Goal: Task Accomplishment & Management: Manage account settings

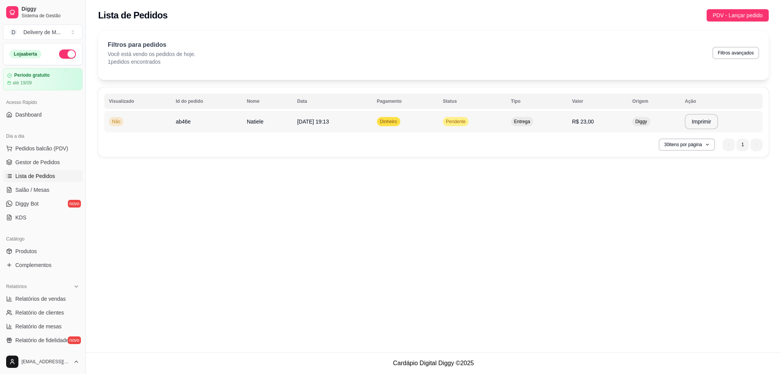
click at [467, 118] on span "Pendente" at bounding box center [455, 121] width 23 height 6
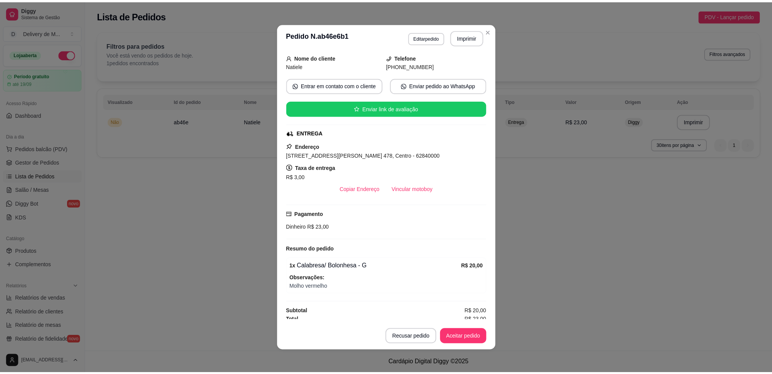
scroll to position [54, 0]
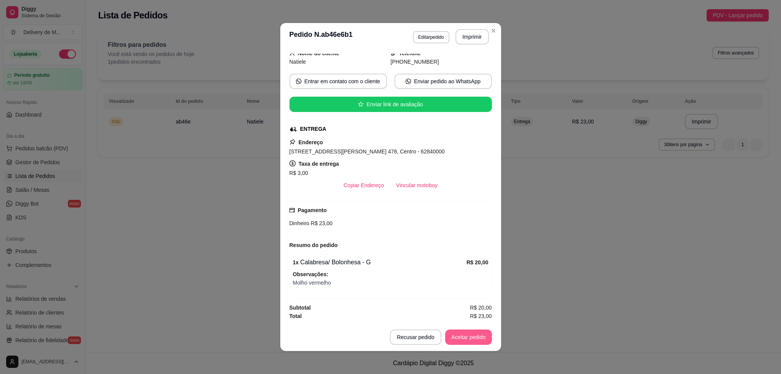
click at [465, 337] on button "Aceitar pedido" at bounding box center [468, 336] width 47 height 15
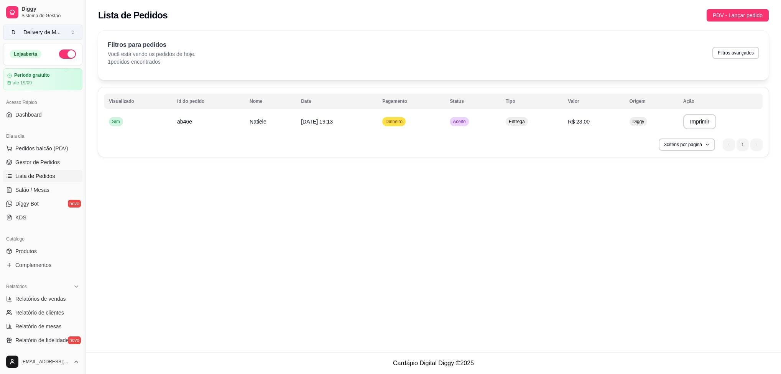
click at [66, 28] on button "D Delivery de M ..." at bounding box center [42, 32] width 79 height 15
click at [59, 61] on div "D Delivery de Macarronadas" at bounding box center [44, 64] width 84 height 20
click at [16, 10] on div at bounding box center [12, 12] width 12 height 12
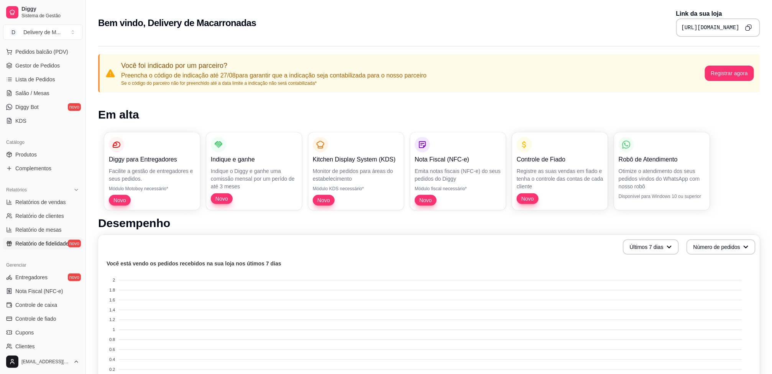
scroll to position [178, 0]
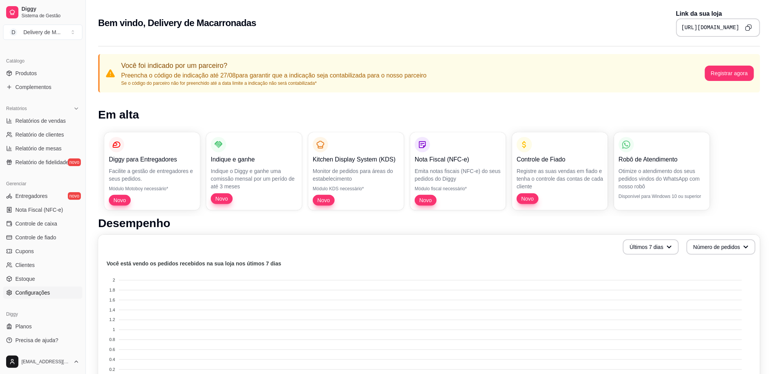
click at [36, 296] on span "Configurações" at bounding box center [32, 293] width 34 height 8
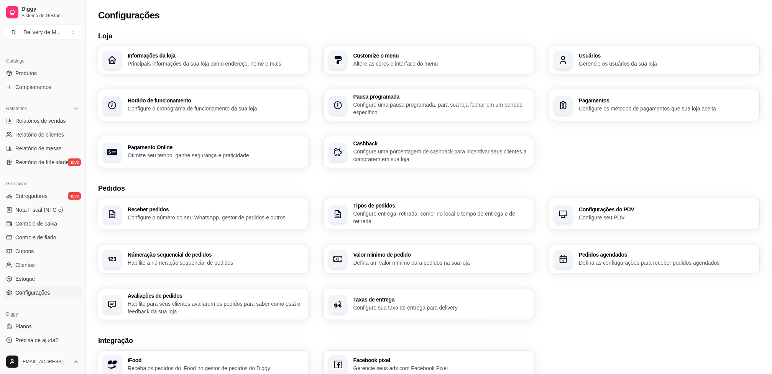
click at [196, 59] on div "Informações da loja Principais informações da sua loja como endereço, nome e ma…" at bounding box center [216, 60] width 176 height 15
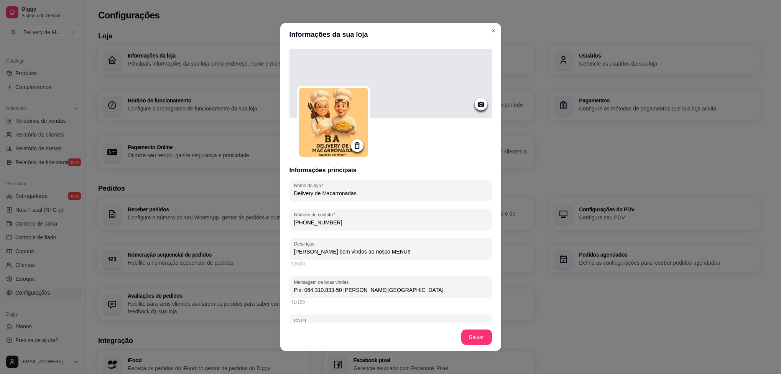
drag, startPoint x: 388, startPoint y: 291, endPoint x: 268, endPoint y: 288, distance: 119.6
click at [268, 288] on div "Informações da sua loja Informações principais Nome da loja Delivery de Macarro…" at bounding box center [390, 187] width 781 height 374
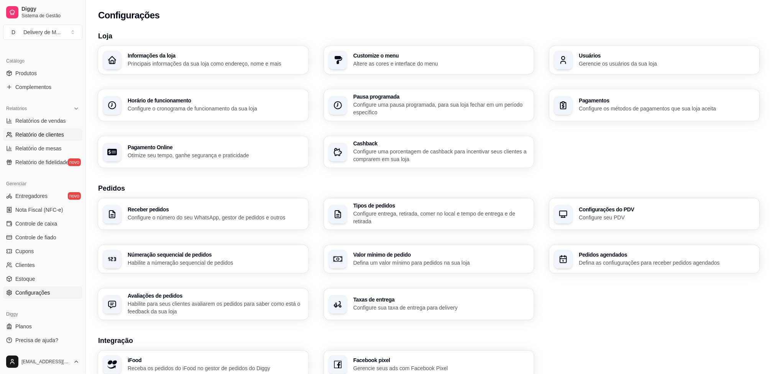
click at [44, 140] on link "Relatório de clientes" at bounding box center [42, 134] width 79 height 12
select select "30"
select select "HIGHEST_TOTAL_SPENT_WITH_ORDERS"
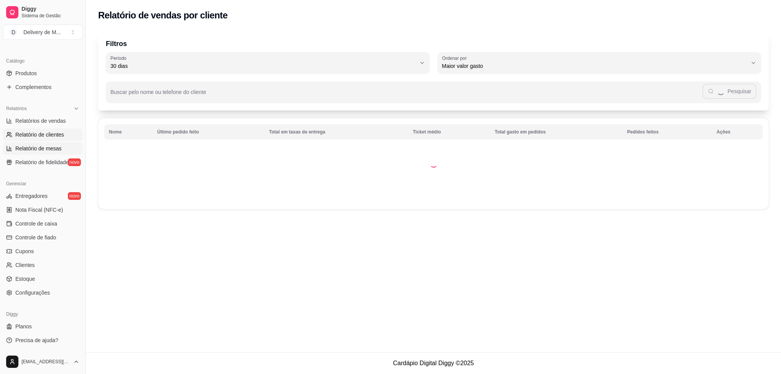
click at [39, 145] on span "Relatório de mesas" at bounding box center [38, 149] width 46 height 8
select select "TOTAL_OF_ORDERS"
select select "7"
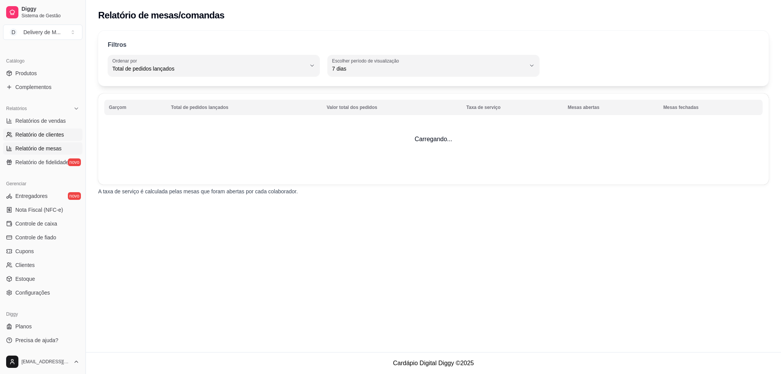
click at [41, 136] on span "Relatório de clientes" at bounding box center [39, 135] width 49 height 8
select select "30"
select select "HIGHEST_TOTAL_SPENT_WITH_ORDERS"
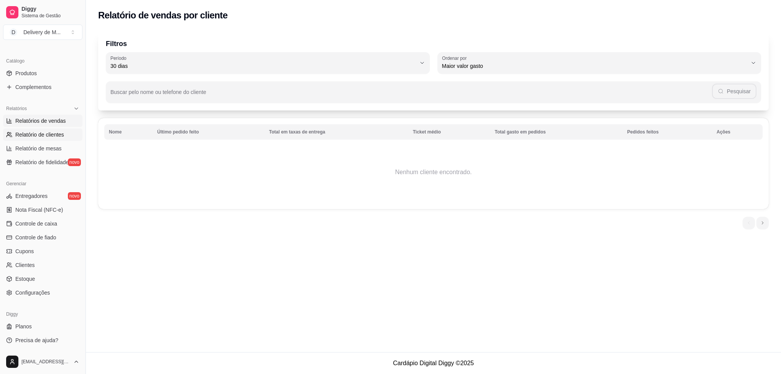
click at [41, 122] on span "Relatórios de vendas" at bounding box center [40, 121] width 51 height 8
select select "ALL"
select select "0"
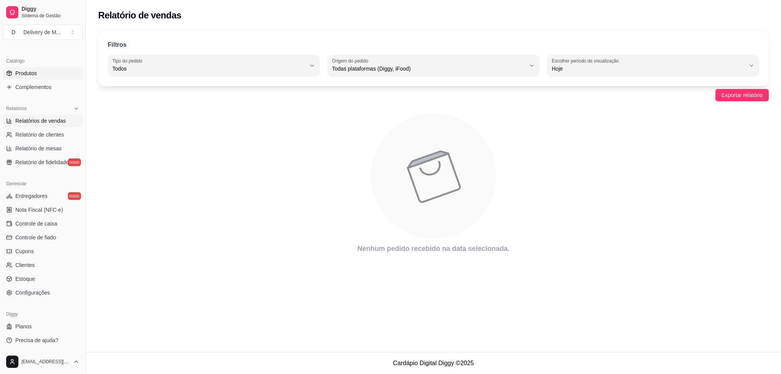
click at [51, 74] on link "Produtos" at bounding box center [42, 73] width 79 height 12
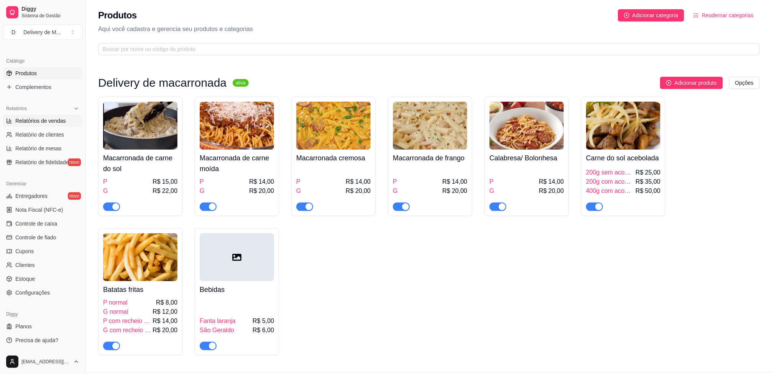
click at [48, 118] on span "Relatórios de vendas" at bounding box center [40, 121] width 51 height 8
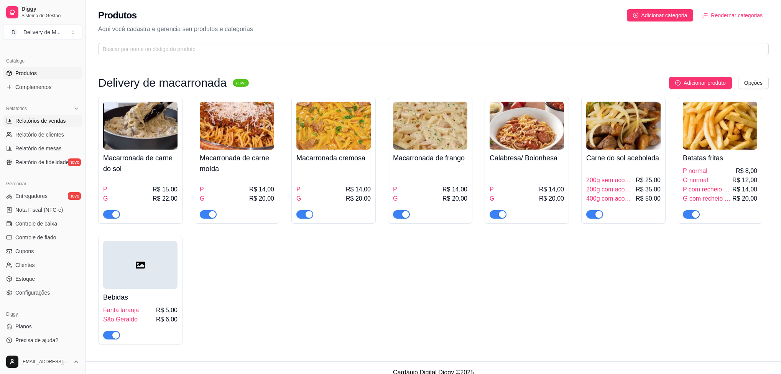
select select "ALL"
select select "0"
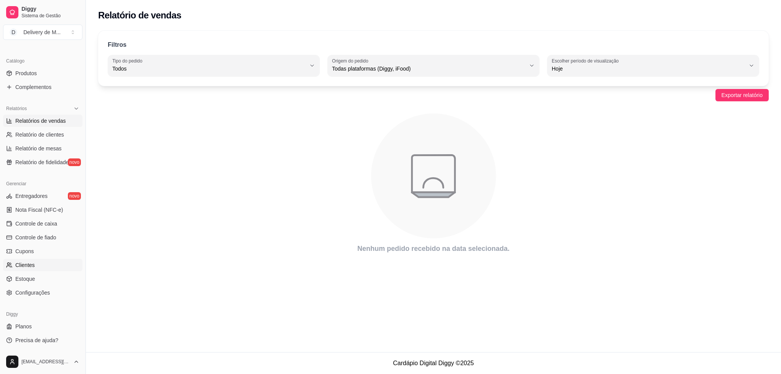
drag, startPoint x: 83, startPoint y: 244, endPoint x: 67, endPoint y: 263, distance: 25.0
click at [82, 263] on div "Diggy Sistema de Gestão D Delivery de M ... Loja aberta Período gratuito até 19…" at bounding box center [42, 187] width 85 height 374
click at [25, 261] on span "Clientes" at bounding box center [25, 265] width 20 height 8
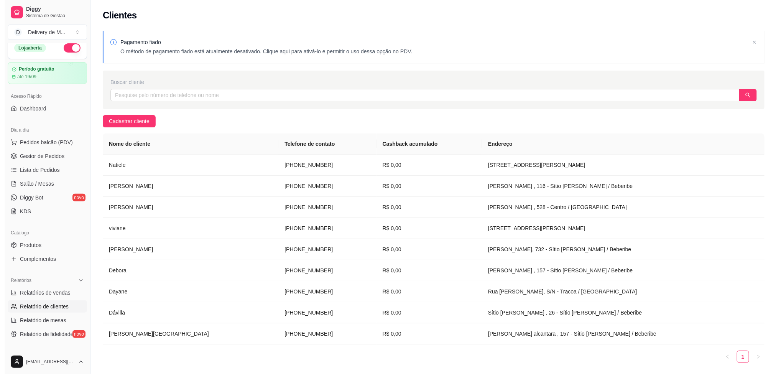
scroll to position [6, 0]
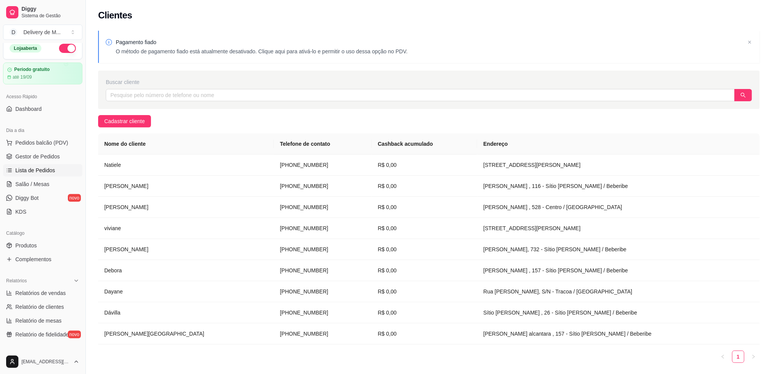
click at [34, 175] on link "Lista de Pedidos" at bounding box center [42, 170] width 79 height 12
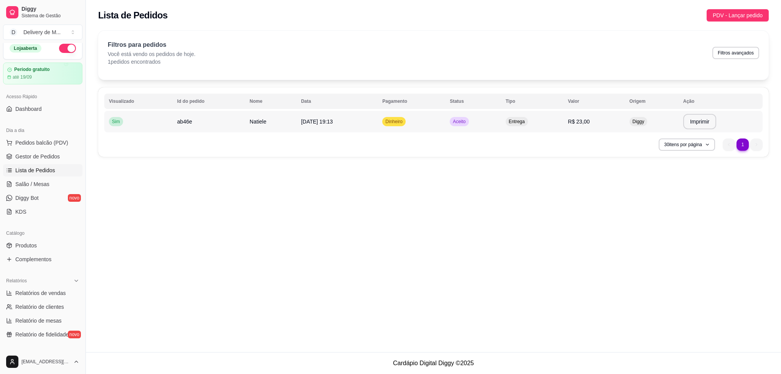
click at [404, 122] on span "Dinheiro" at bounding box center [394, 121] width 20 height 6
click at [441, 127] on td "Dinheiro" at bounding box center [411, 121] width 67 height 21
click at [41, 158] on span "Gestor de Pedidos" at bounding box center [37, 157] width 44 height 8
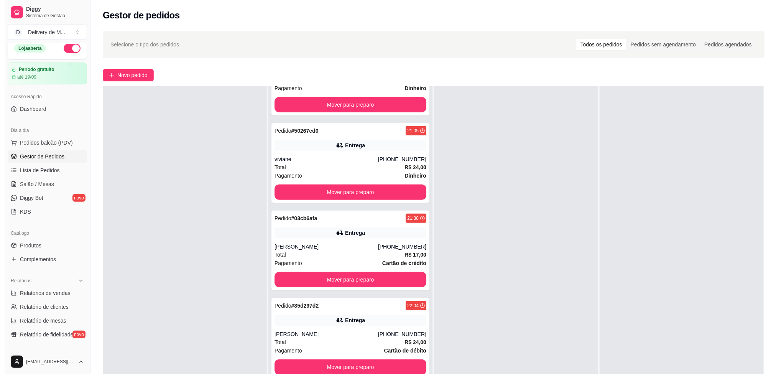
scroll to position [245, 0]
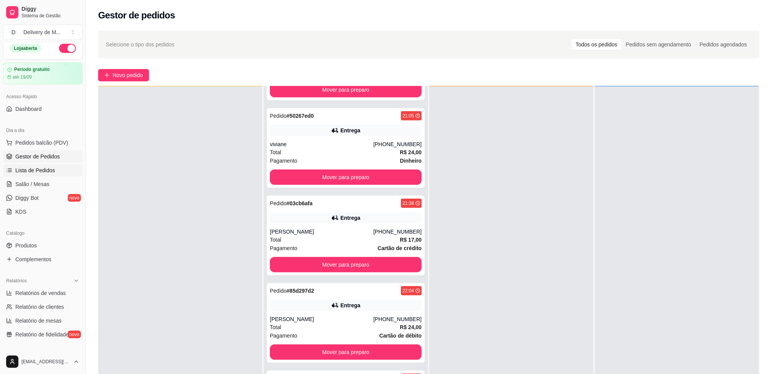
click at [48, 172] on span "Lista de Pedidos" at bounding box center [35, 170] width 40 height 8
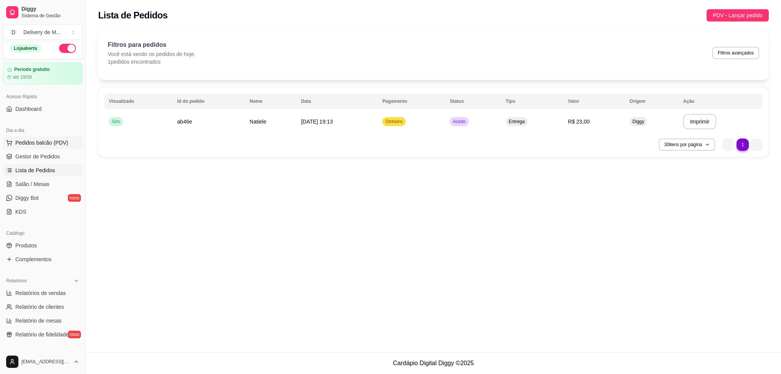
click at [48, 138] on button "Pedidos balcão (PDV)" at bounding box center [42, 142] width 79 height 12
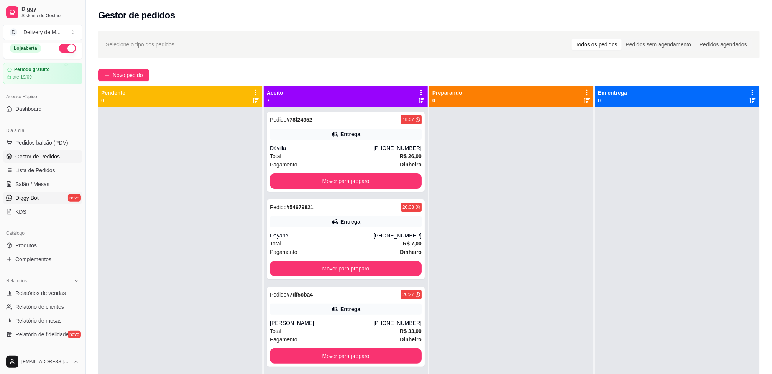
click at [32, 196] on span "Diggy Bot" at bounding box center [26, 198] width 23 height 8
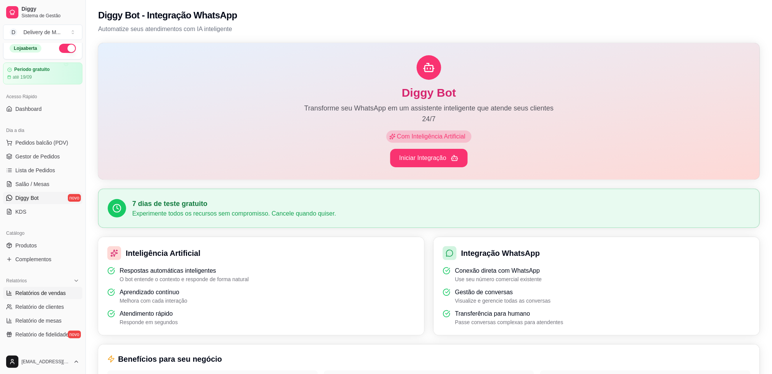
click at [44, 290] on span "Relatórios de vendas" at bounding box center [40, 293] width 51 height 8
select select "ALL"
select select "0"
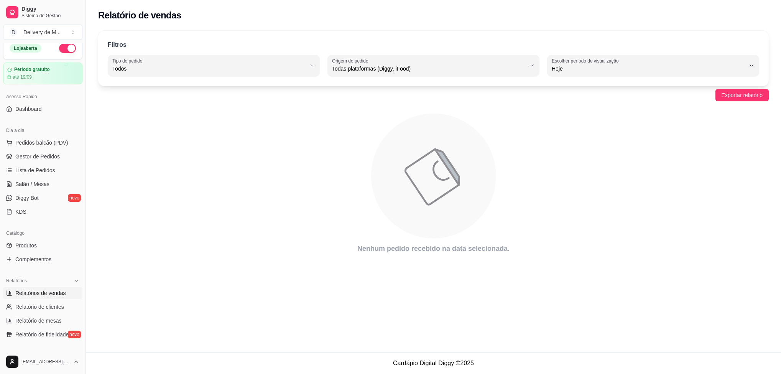
click at [320, 68] on div "ALL Tipo do pedido Todos Entrega Retirada Mesa Consumo local Tipo do pedido Tod…" at bounding box center [433, 65] width 651 height 21
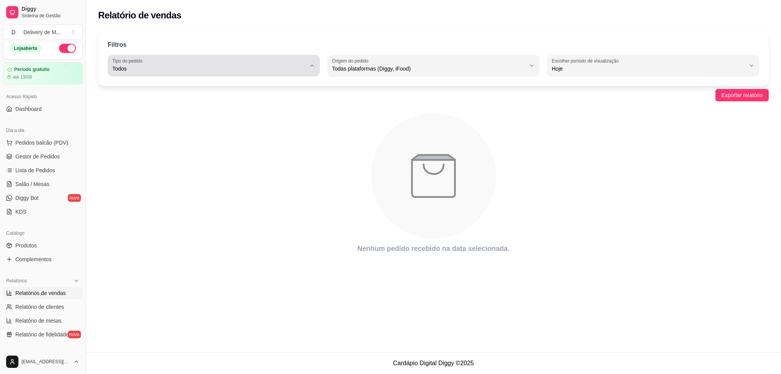
click at [303, 71] on span "Todos" at bounding box center [209, 69] width 194 height 8
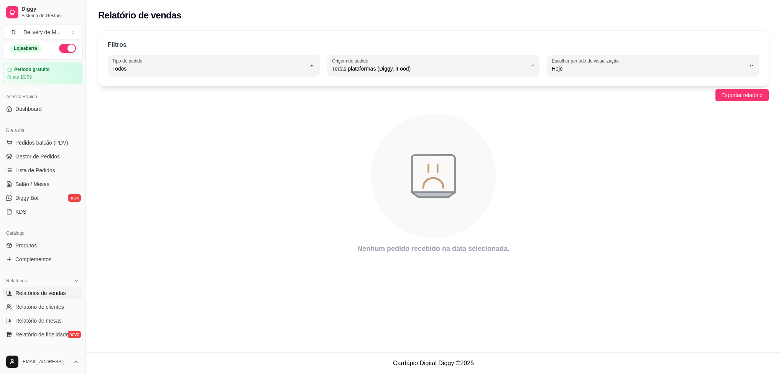
click at [229, 252] on article "Nenhum pedido recebido na data selecionada." at bounding box center [433, 248] width 670 height 11
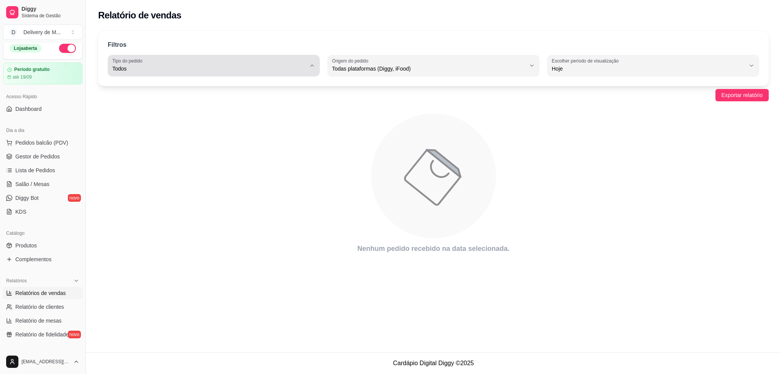
click at [175, 64] on div "Todos" at bounding box center [209, 65] width 194 height 15
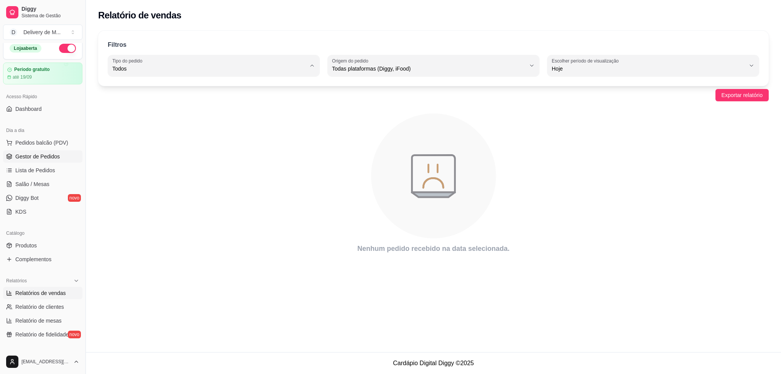
click at [23, 160] on span "Gestor de Pedidos" at bounding box center [37, 157] width 44 height 8
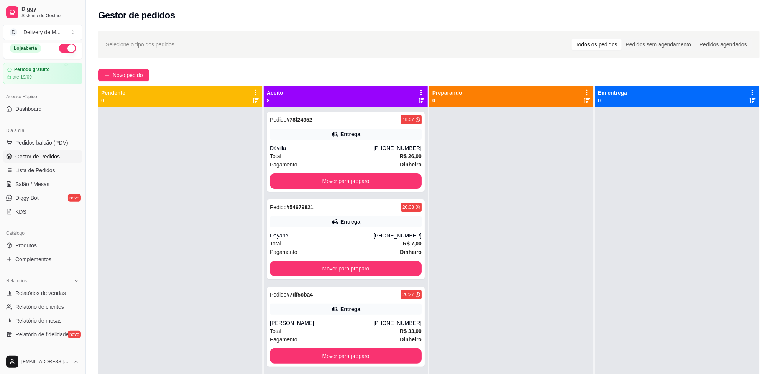
click at [476, 91] on div "Preparando 0" at bounding box center [511, 96] width 158 height 15
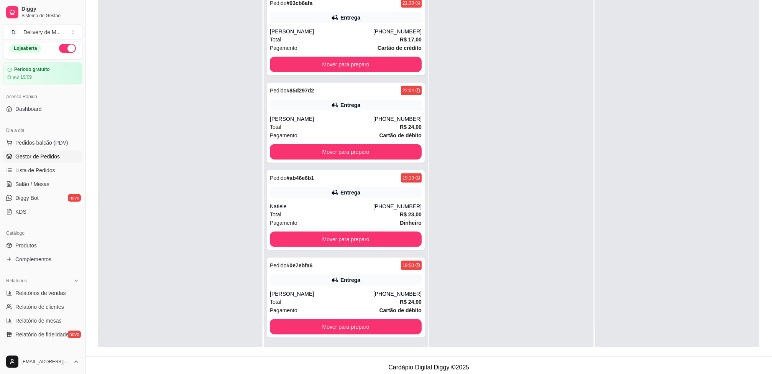
scroll to position [117, 0]
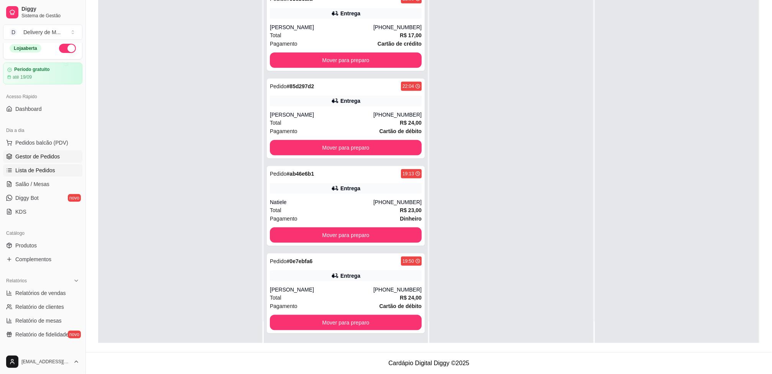
click at [56, 170] on link "Lista de Pedidos" at bounding box center [42, 170] width 79 height 12
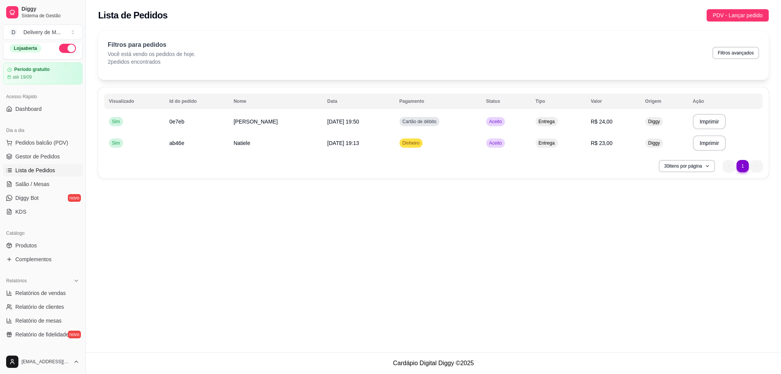
click at [27, 171] on span "Lista de Pedidos" at bounding box center [35, 170] width 40 height 8
click at [39, 248] on link "Produtos" at bounding box center [42, 245] width 79 height 12
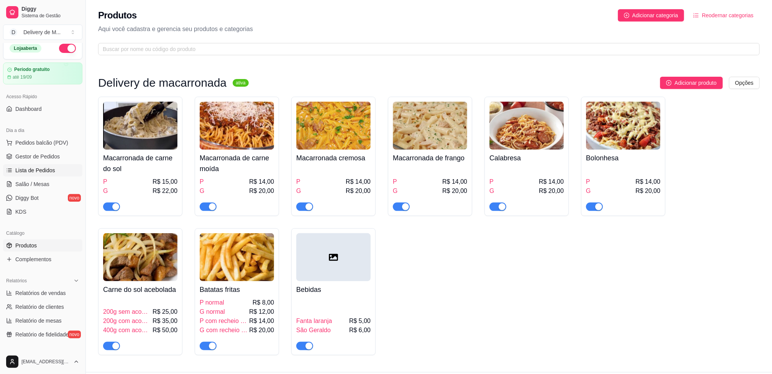
click at [31, 167] on span "Lista de Pedidos" at bounding box center [35, 170] width 40 height 8
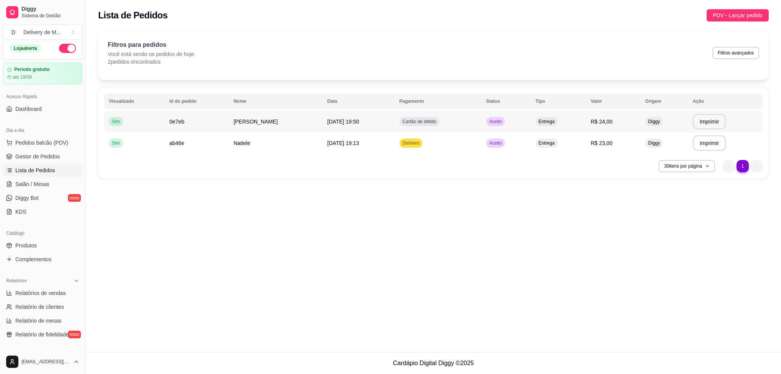
click at [327, 123] on span "[DATE] 19:50" at bounding box center [343, 121] width 32 height 6
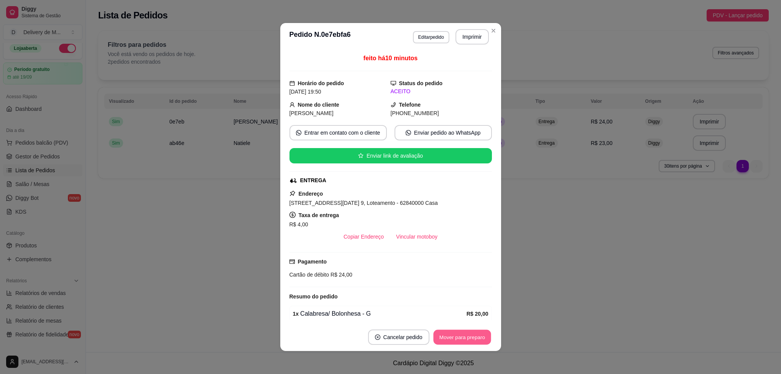
click at [467, 343] on button "Mover para preparo" at bounding box center [461, 337] width 57 height 15
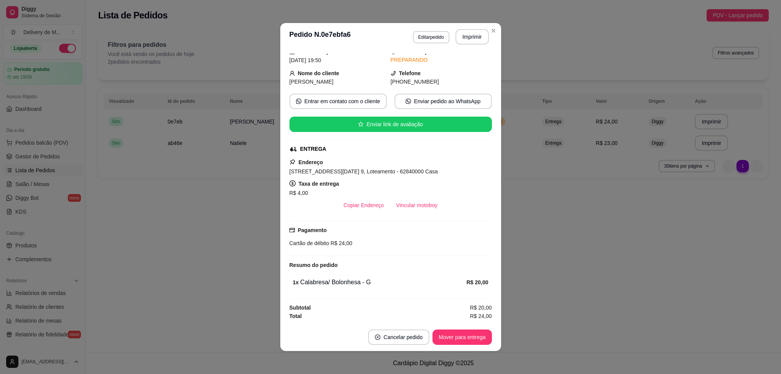
scroll to position [2, 0]
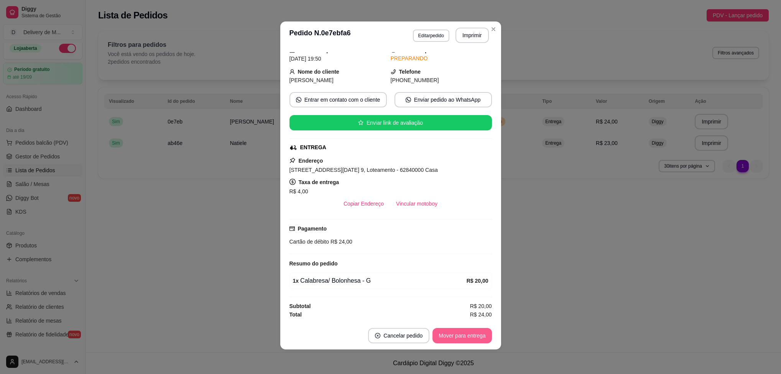
click at [466, 335] on button "Mover para entrega" at bounding box center [461, 335] width 59 height 15
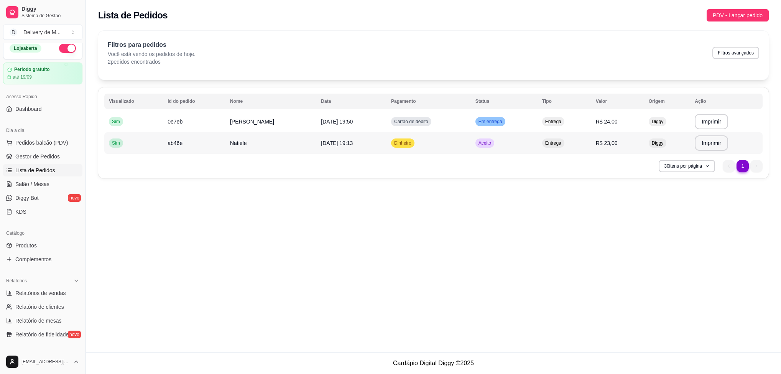
click at [456, 144] on td "Dinheiro" at bounding box center [428, 142] width 84 height 21
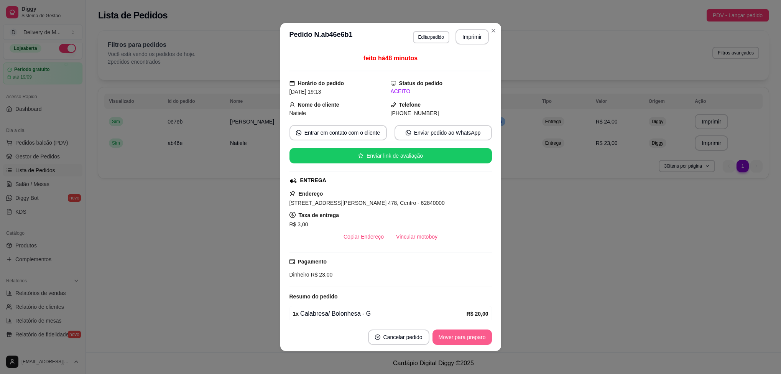
click at [452, 338] on button "Mover para preparo" at bounding box center [461, 336] width 59 height 15
click at [459, 338] on button "Mover para entrega" at bounding box center [461, 336] width 59 height 15
click at [462, 337] on button "Mover para finalizado" at bounding box center [460, 336] width 64 height 15
